Goal: Use online tool/utility

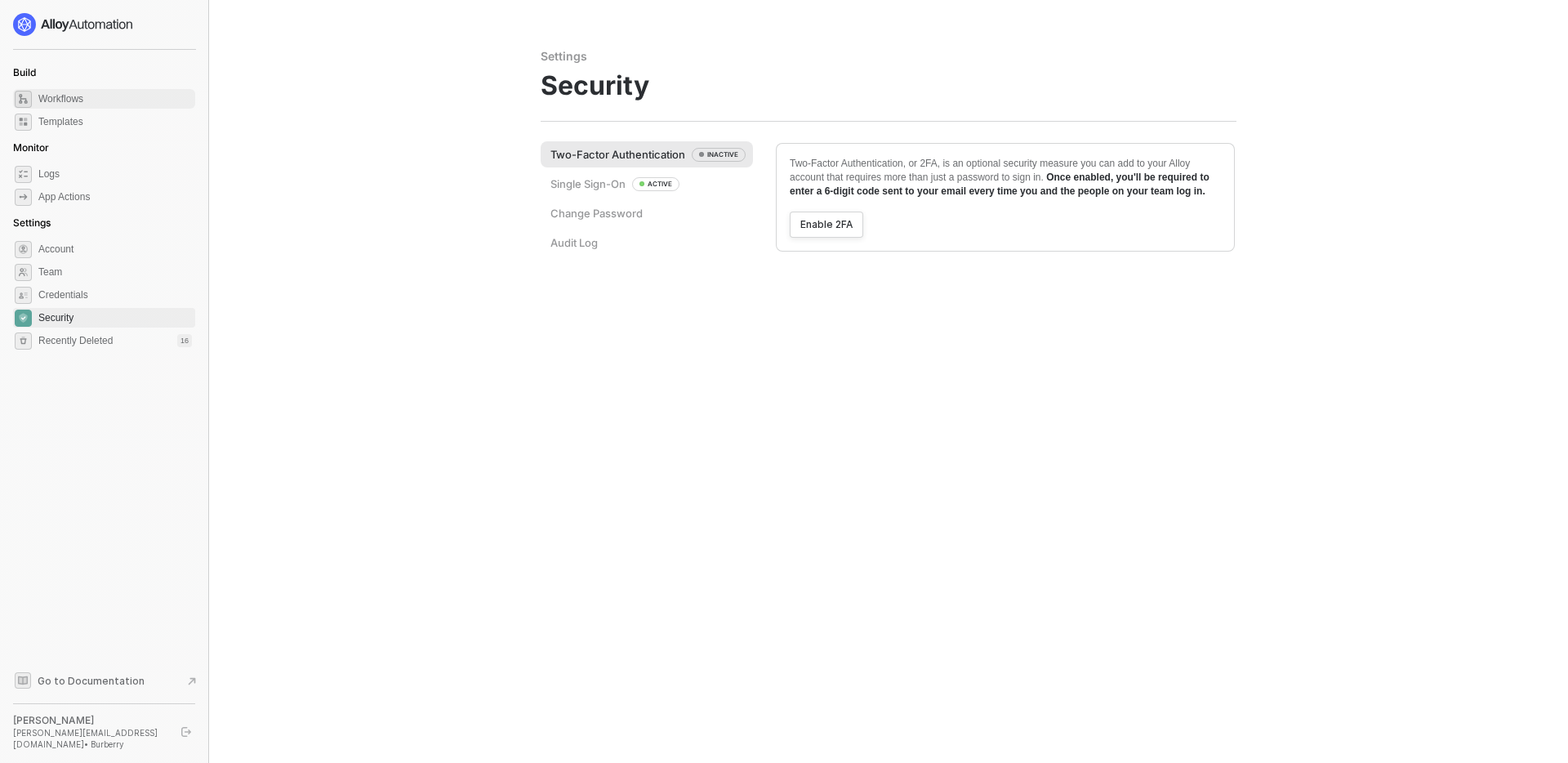
click at [67, 100] on span "Workflows" at bounding box center [114, 99] width 153 height 20
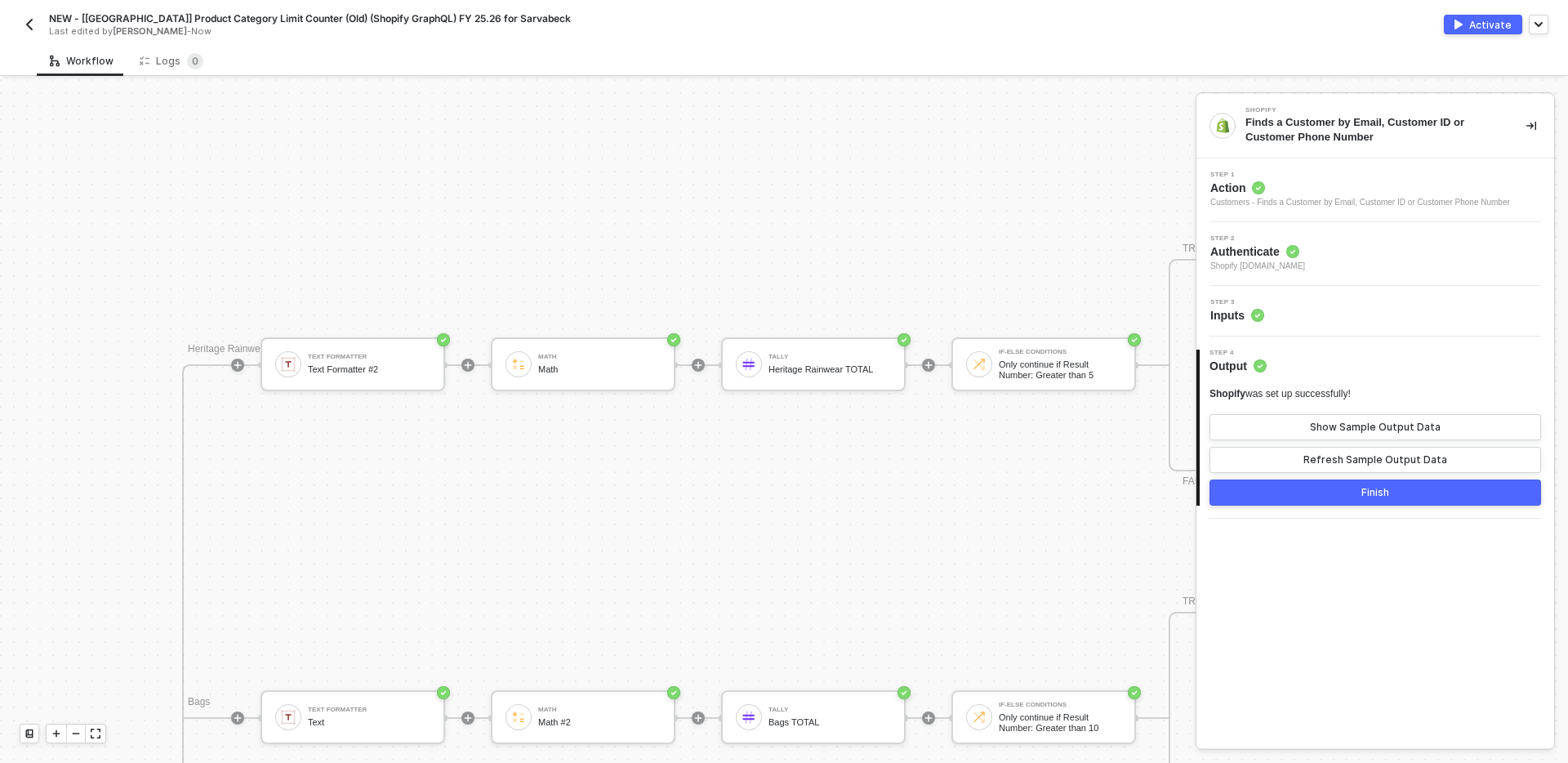
scroll to position [2165, 2686]
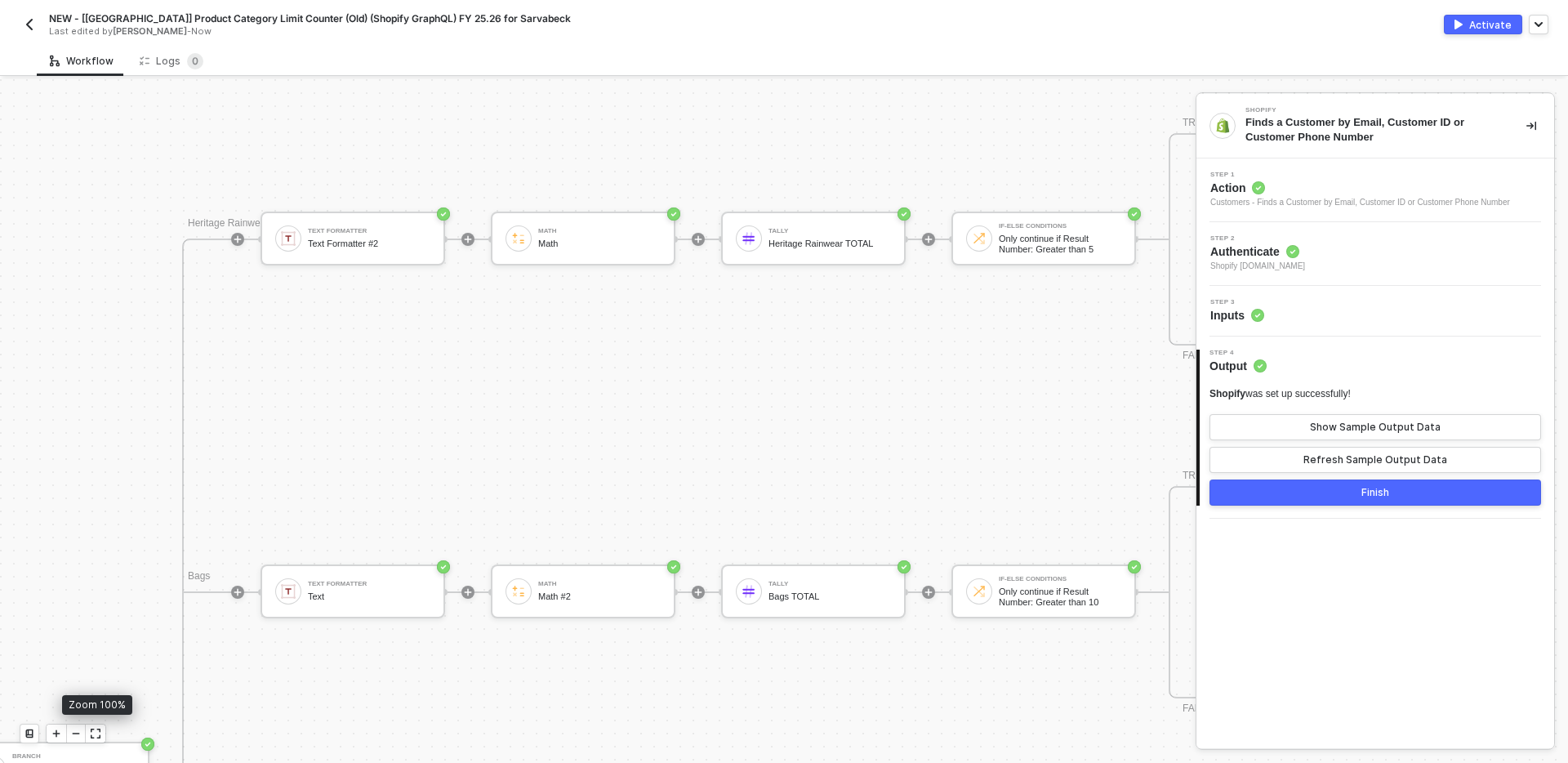
click at [95, 733] on icon "icon-expand" at bounding box center [96, 734] width 10 height 10
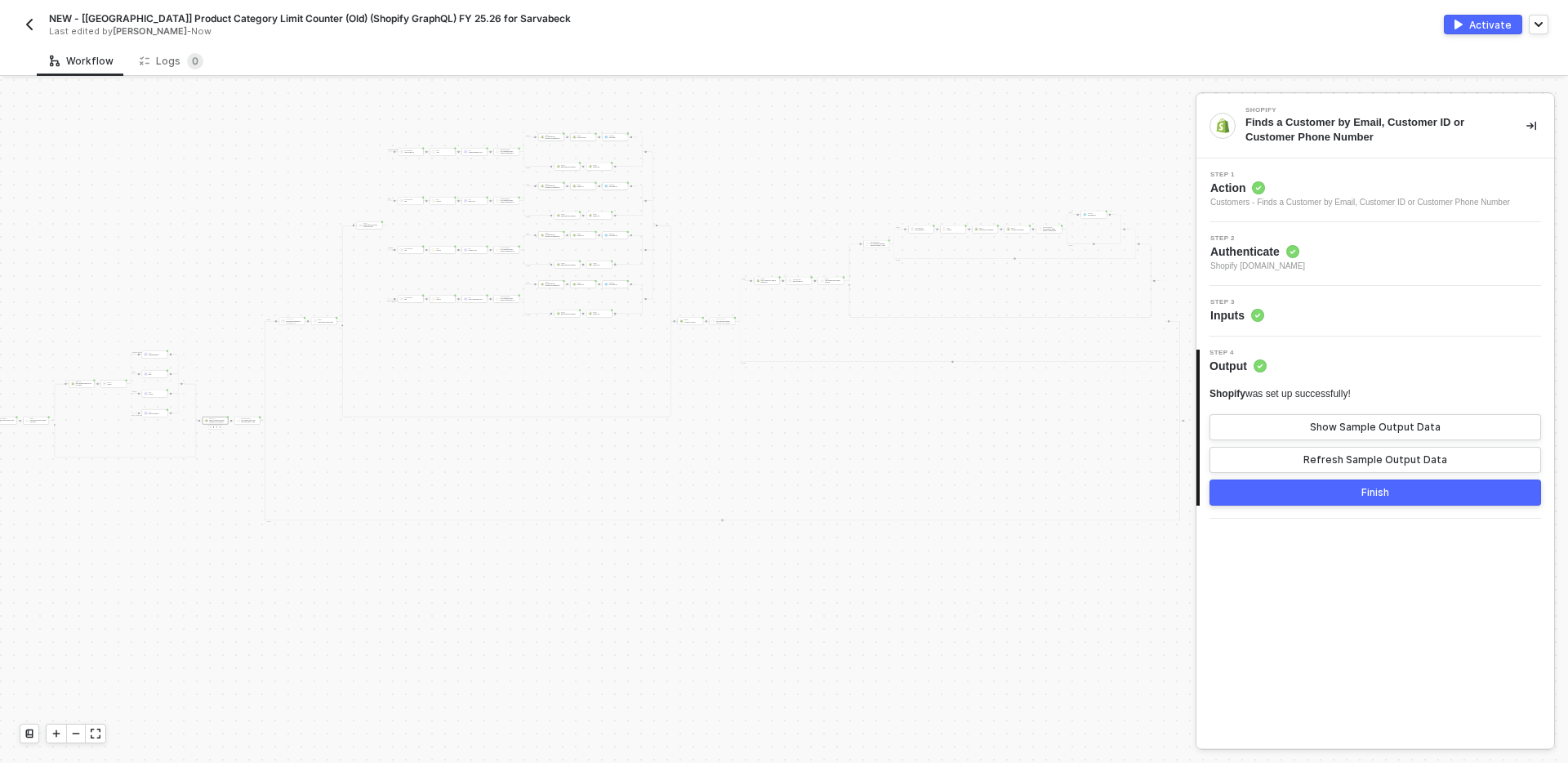
scroll to position [3919, 1200]
click at [55, 731] on icon "icon-play" at bounding box center [57, 734] width 10 height 10
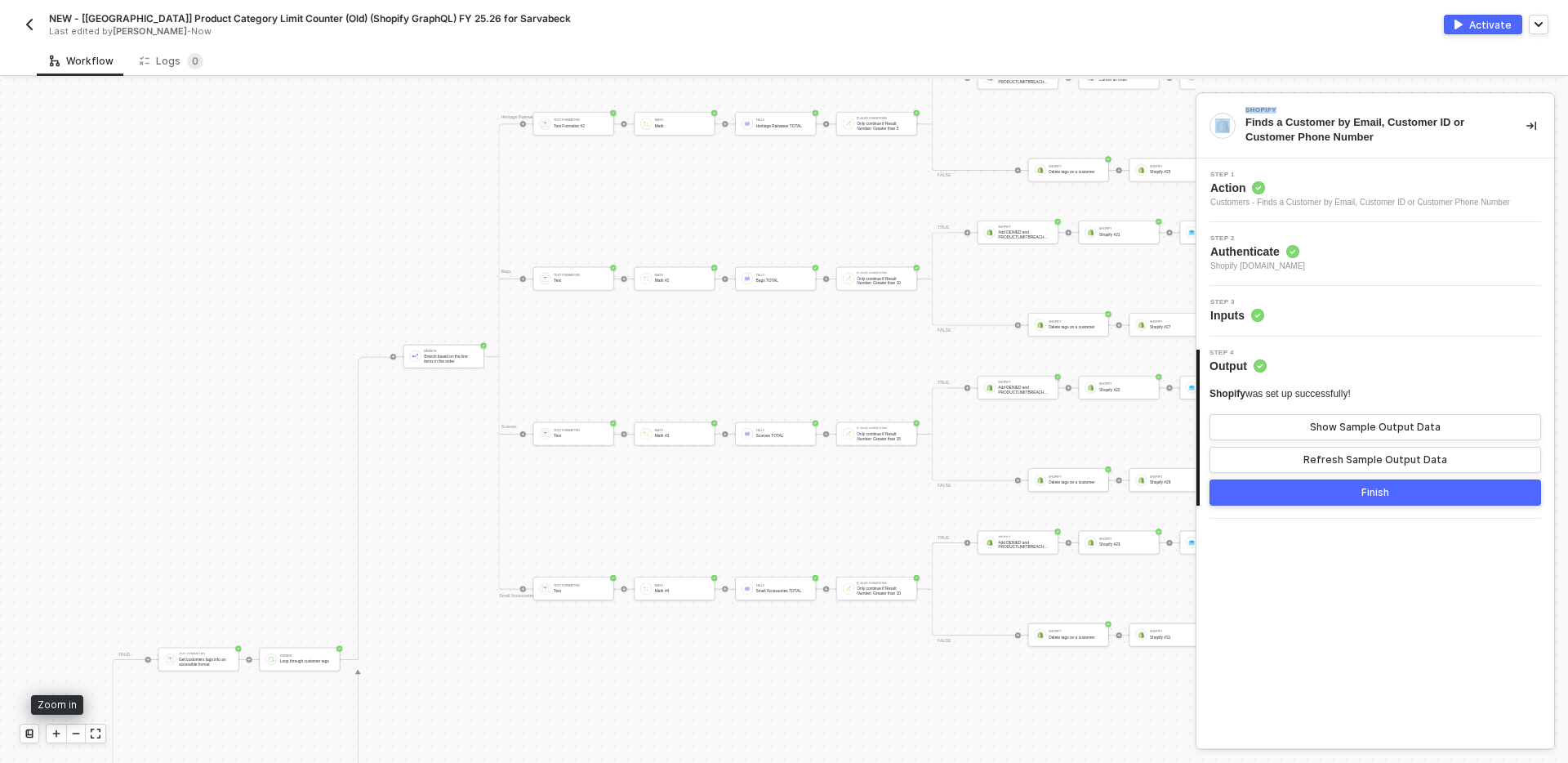
click at [53, 733] on icon "icon-play" at bounding box center [57, 734] width 8 height 8
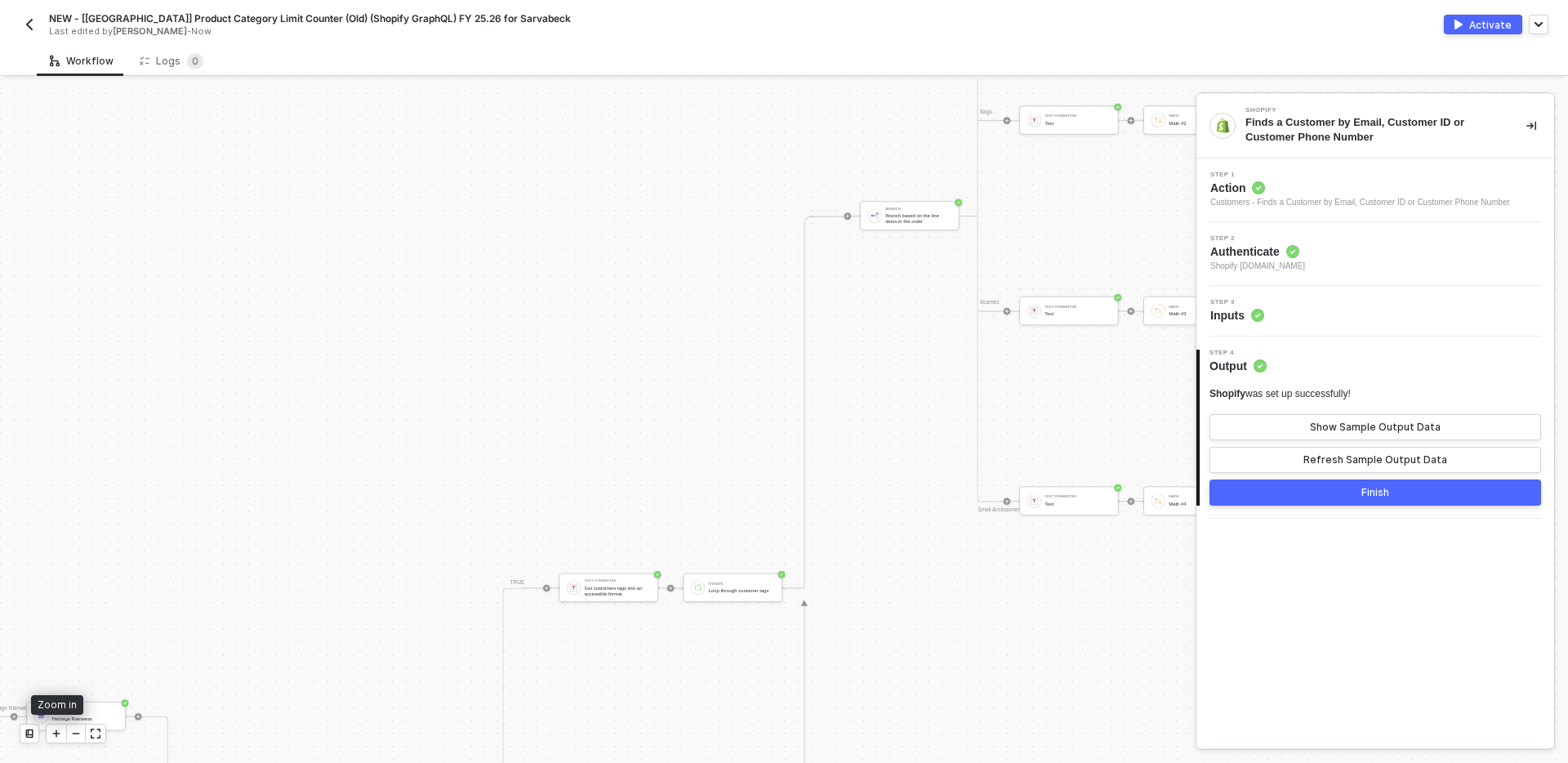
click at [53, 733] on icon "icon-play" at bounding box center [57, 734] width 8 height 8
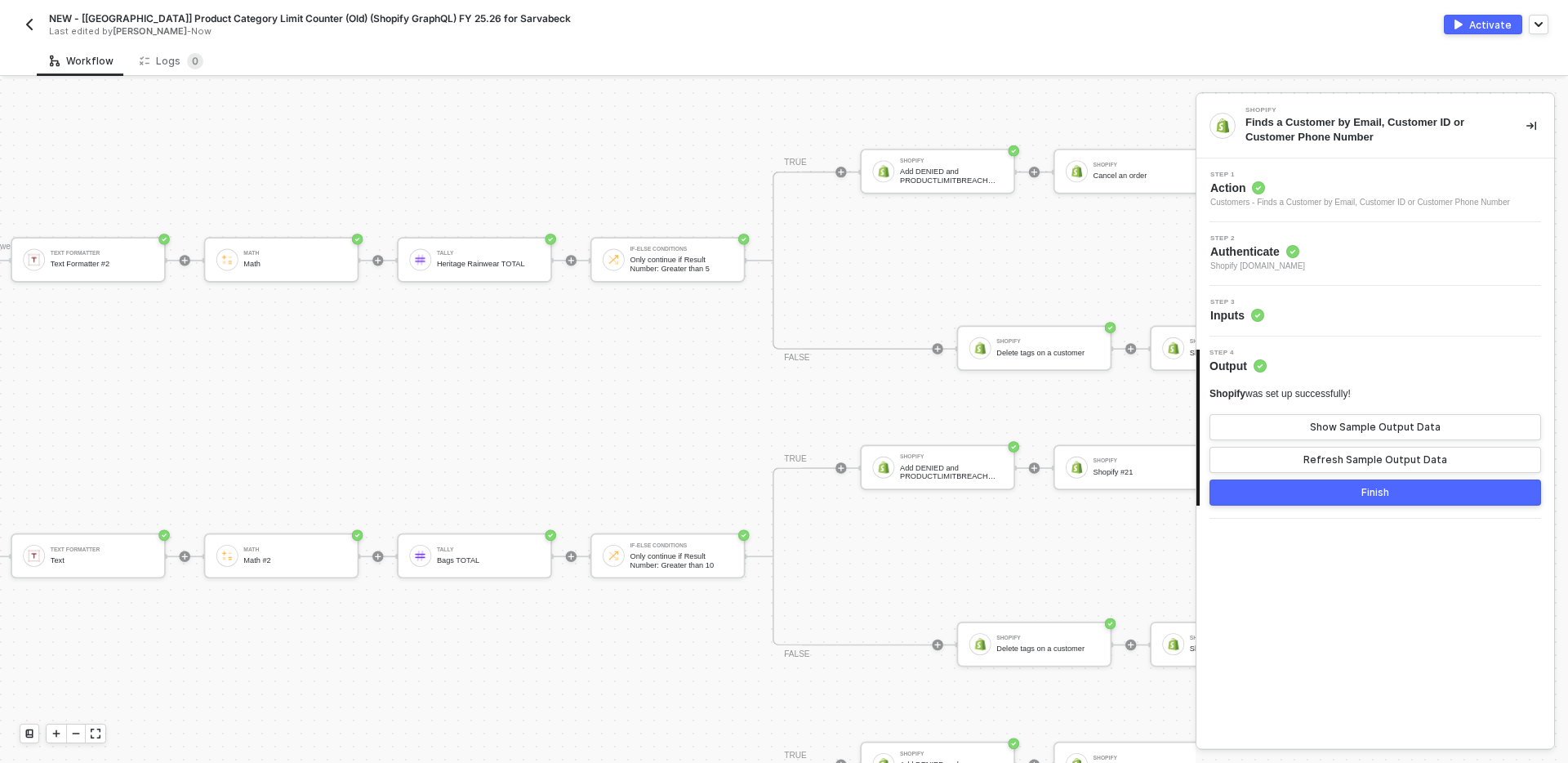
scroll to position [2445, 5683]
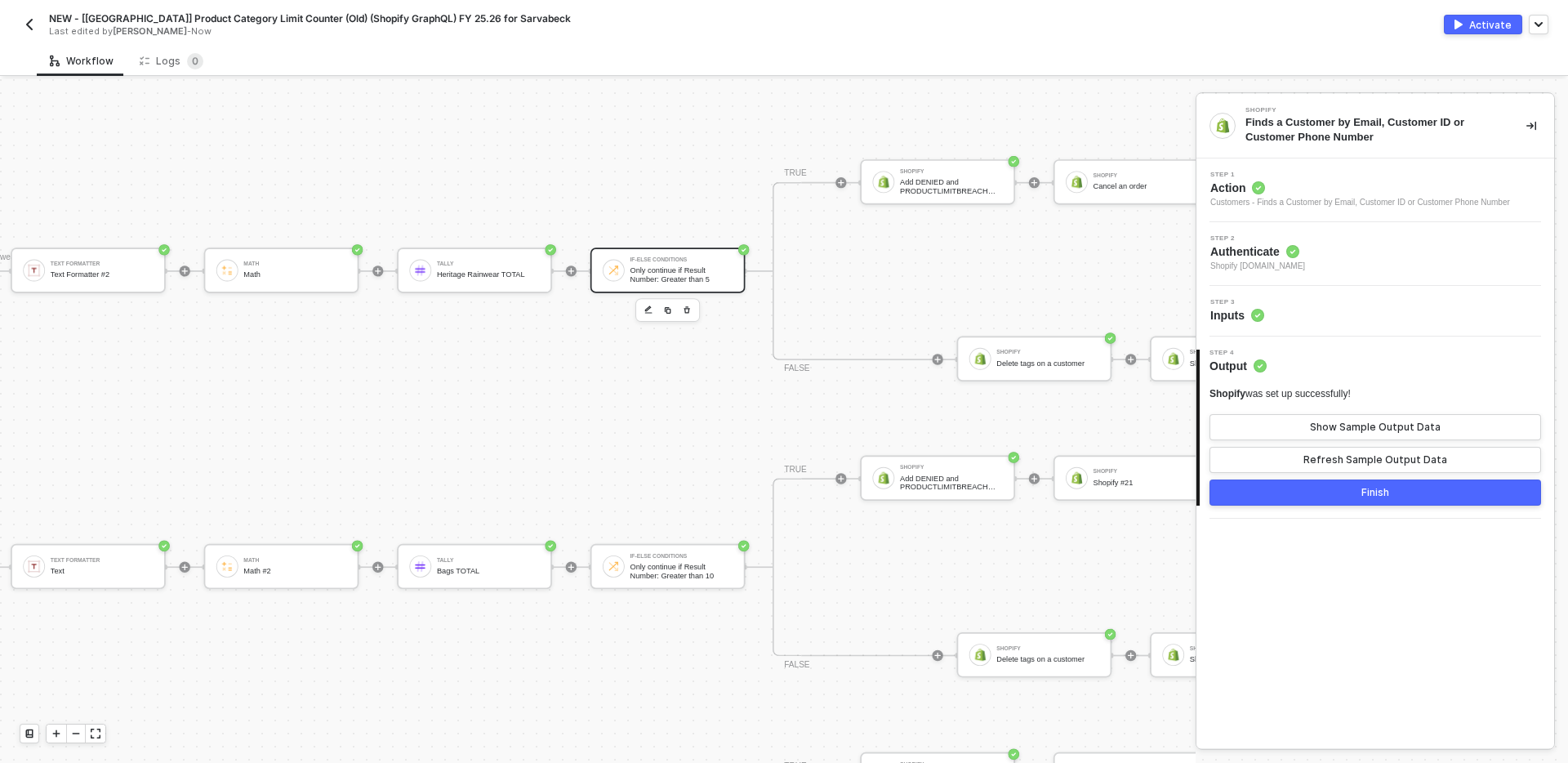
click at [667, 269] on div "Only continue if Result Number: Greater than 5" at bounding box center [680, 275] width 102 height 18
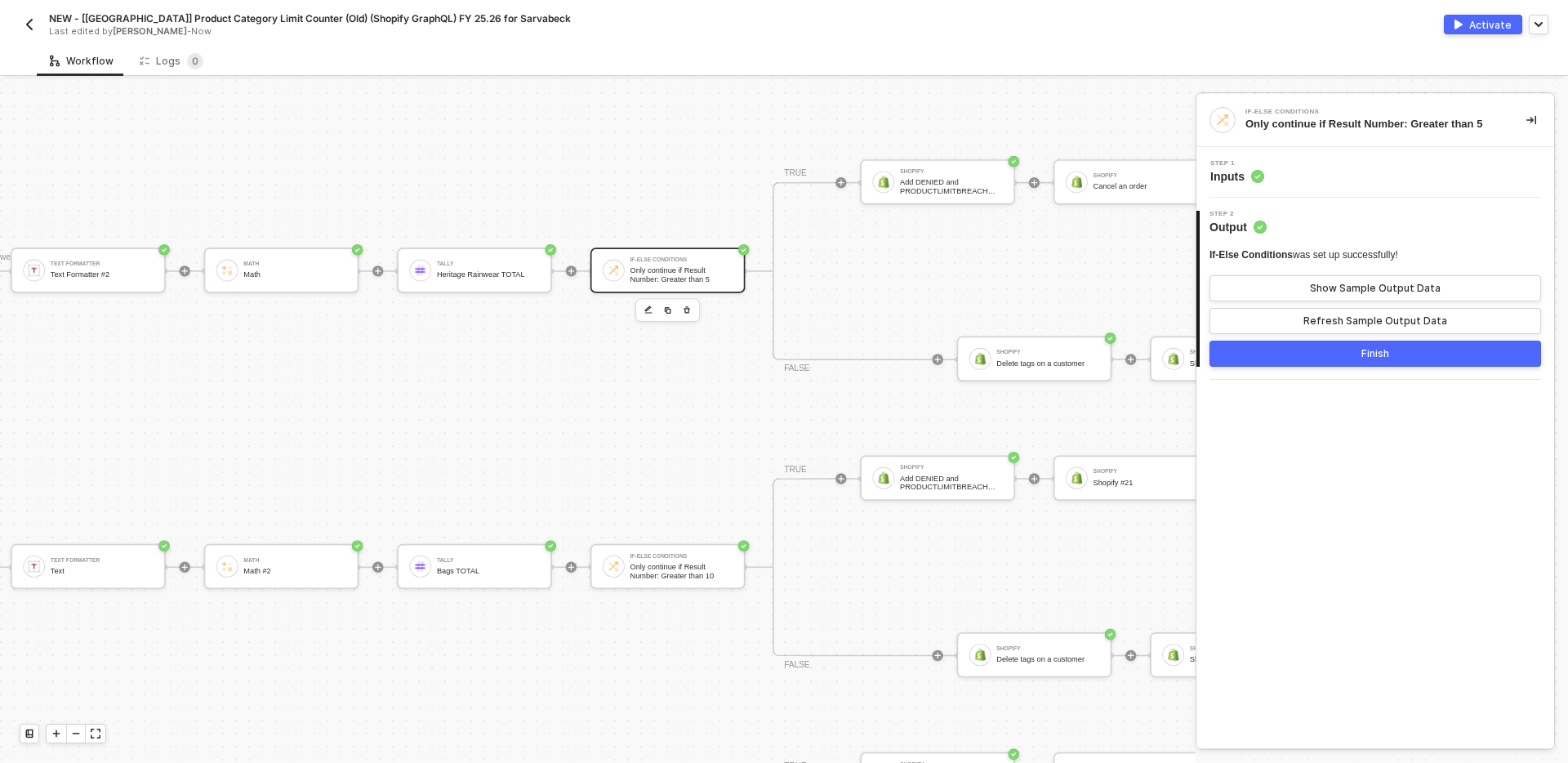
click at [1231, 181] on span "Inputs" at bounding box center [1237, 176] width 54 height 17
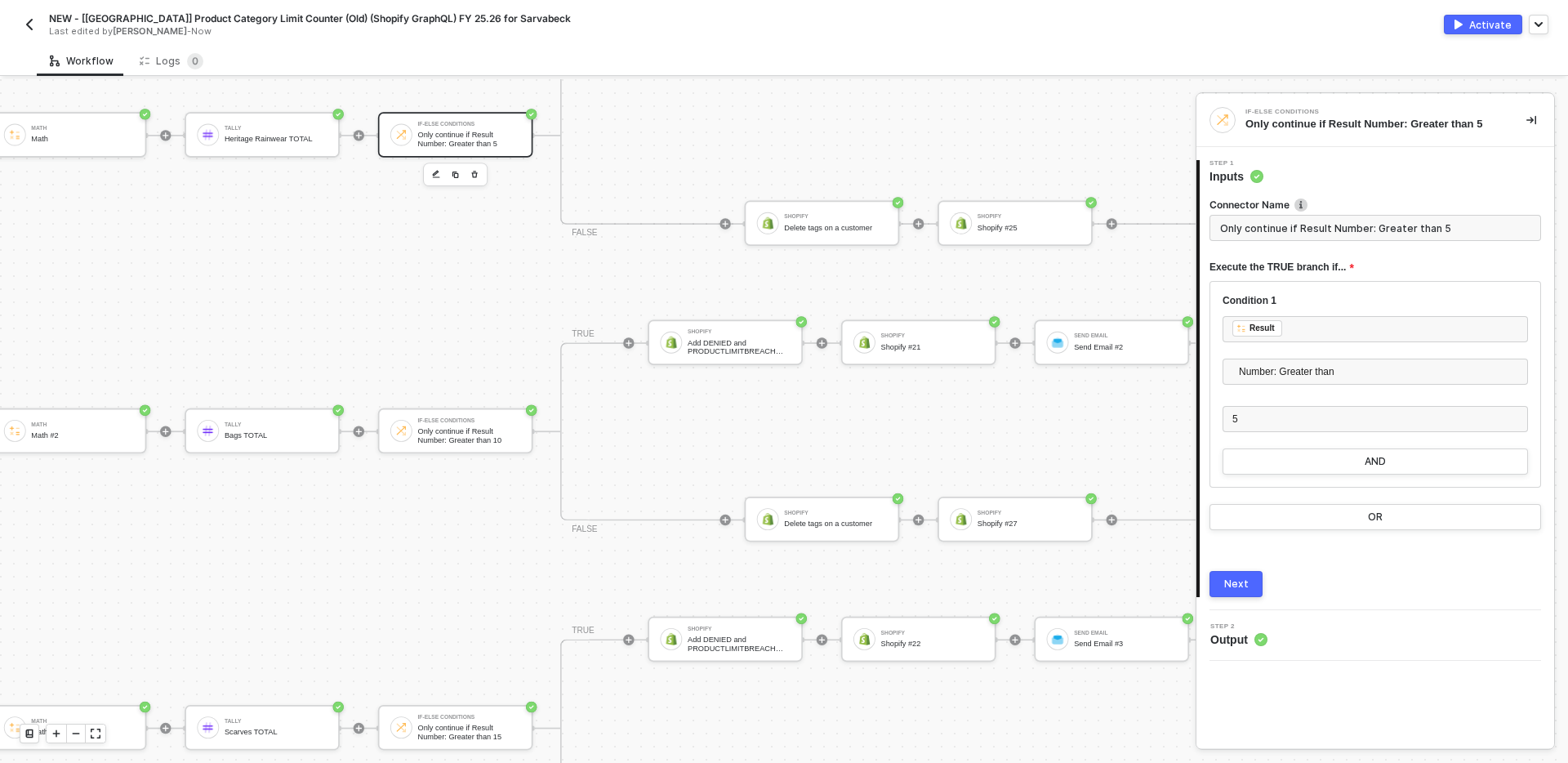
scroll to position [2581, 5877]
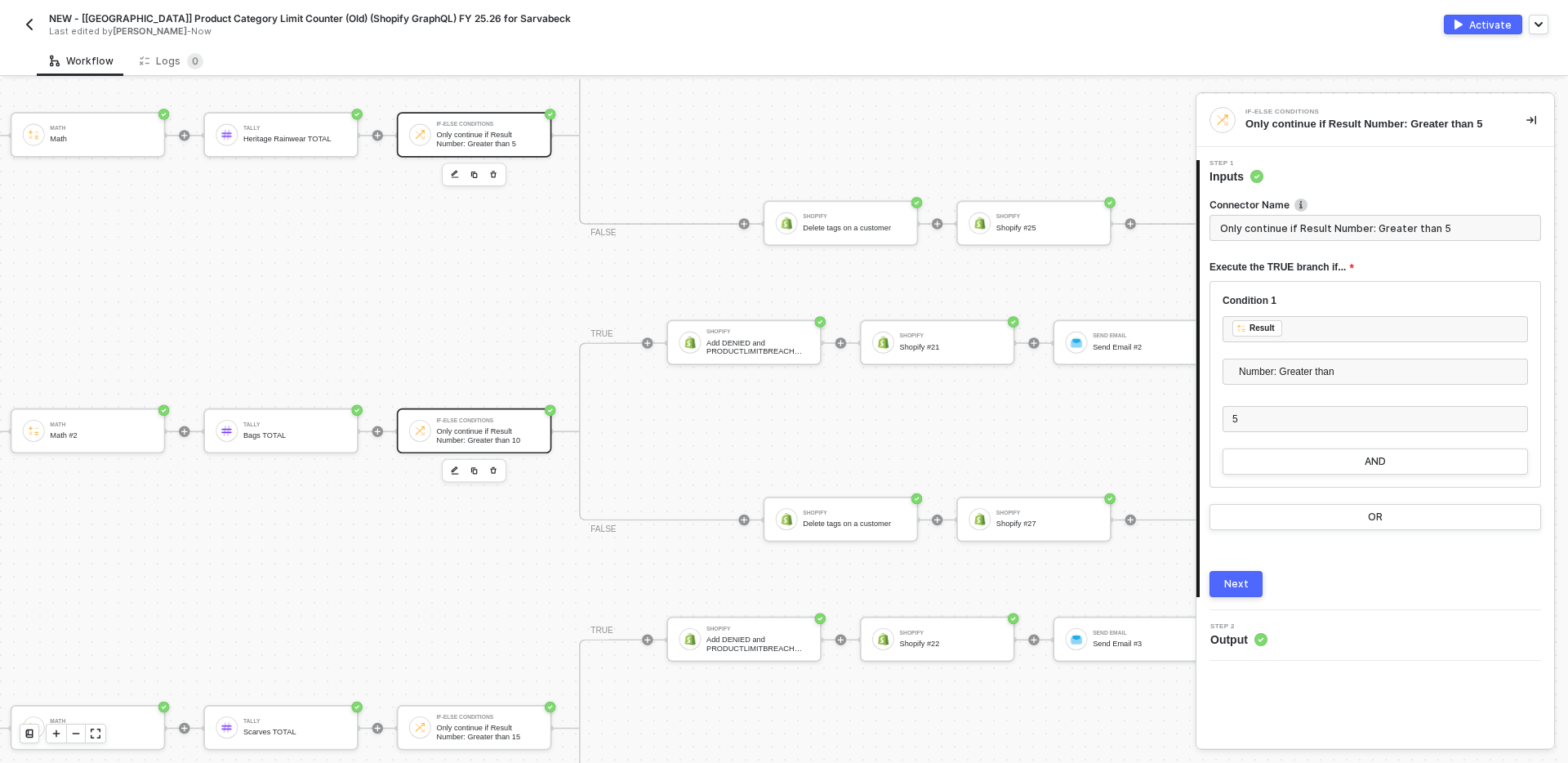
click at [464, 422] on div "If-Else Conditions" at bounding box center [487, 422] width 102 height 6
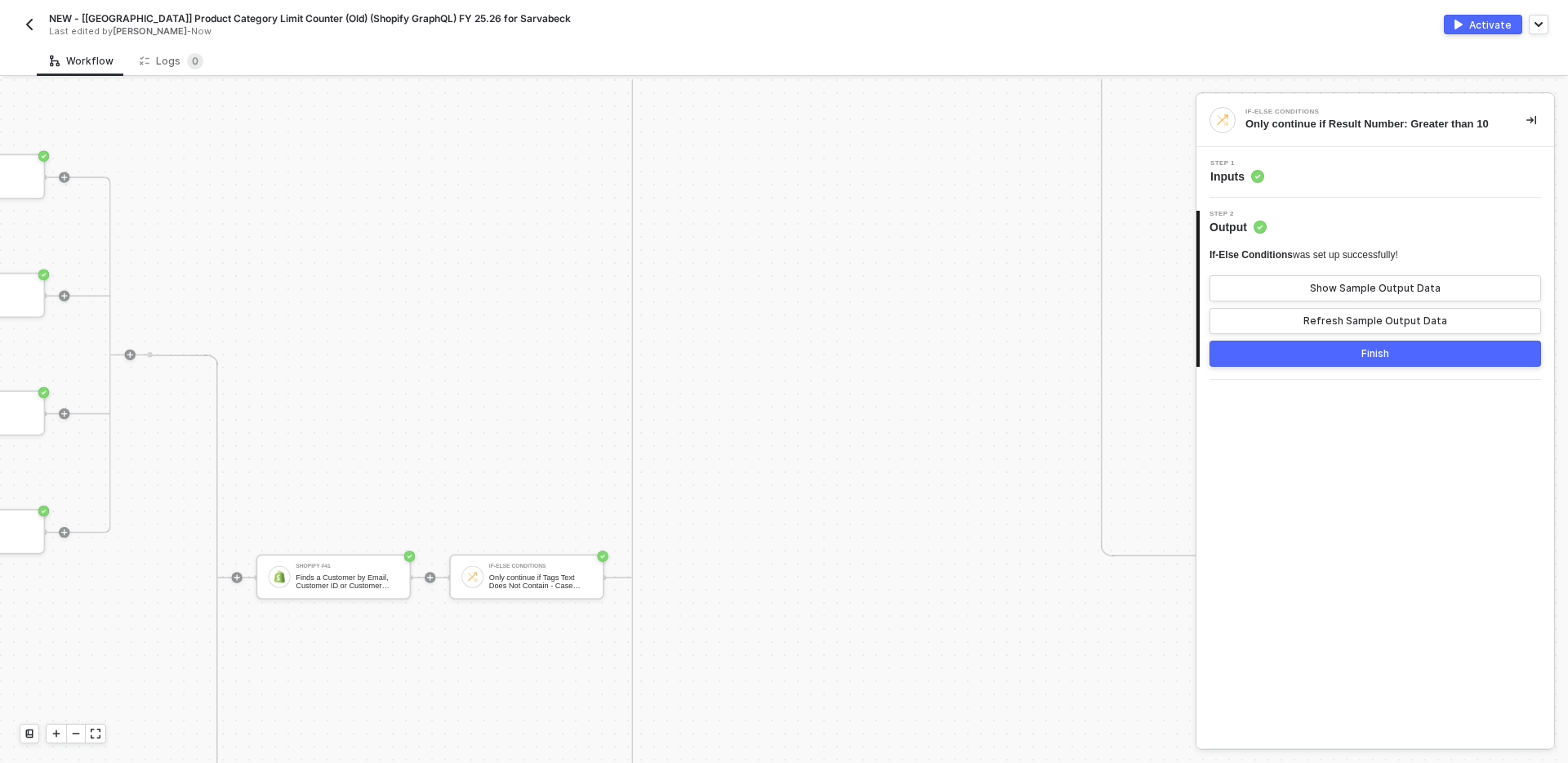
scroll to position [3843, 4258]
